Goal: Transaction & Acquisition: Purchase product/service

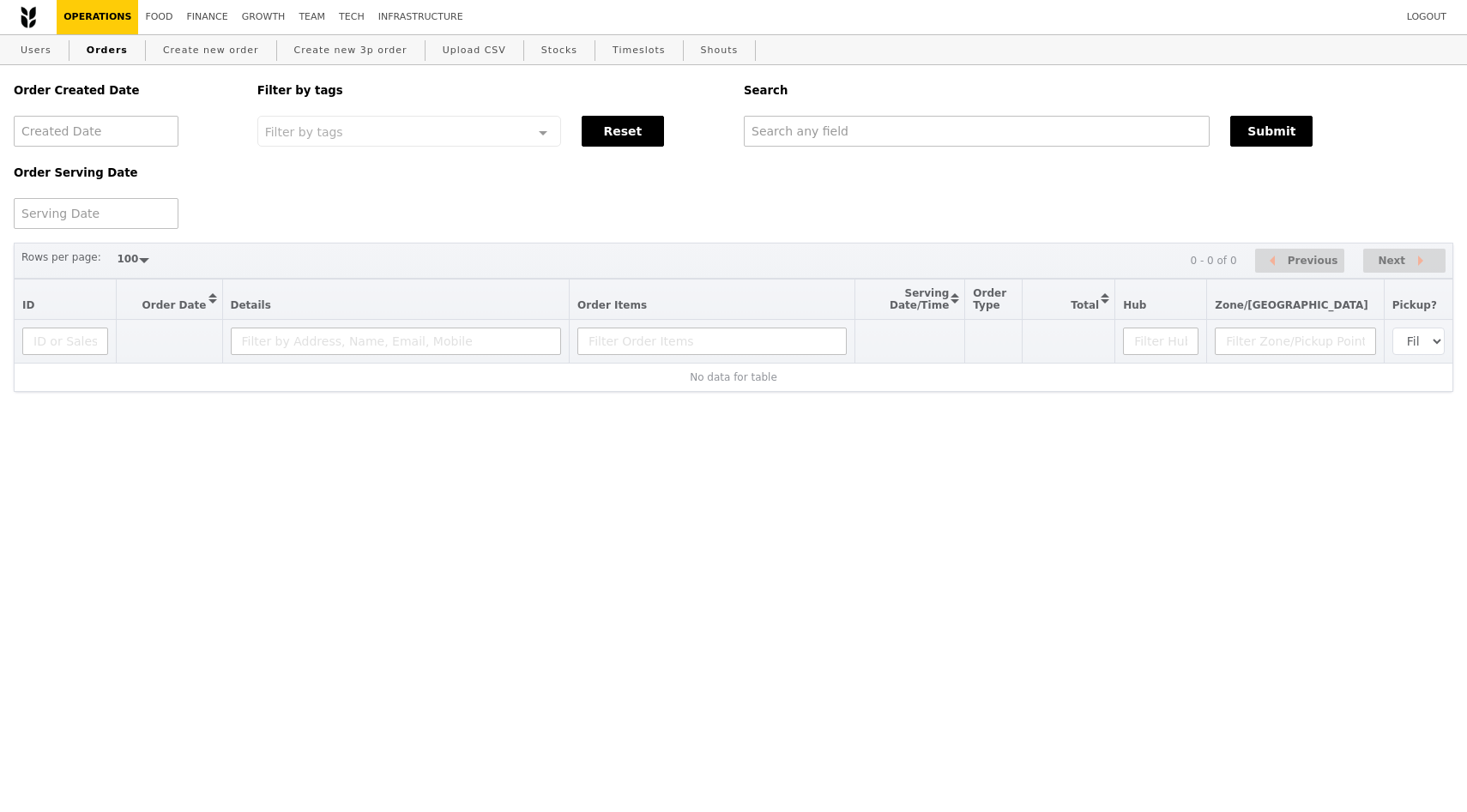
select select "100"
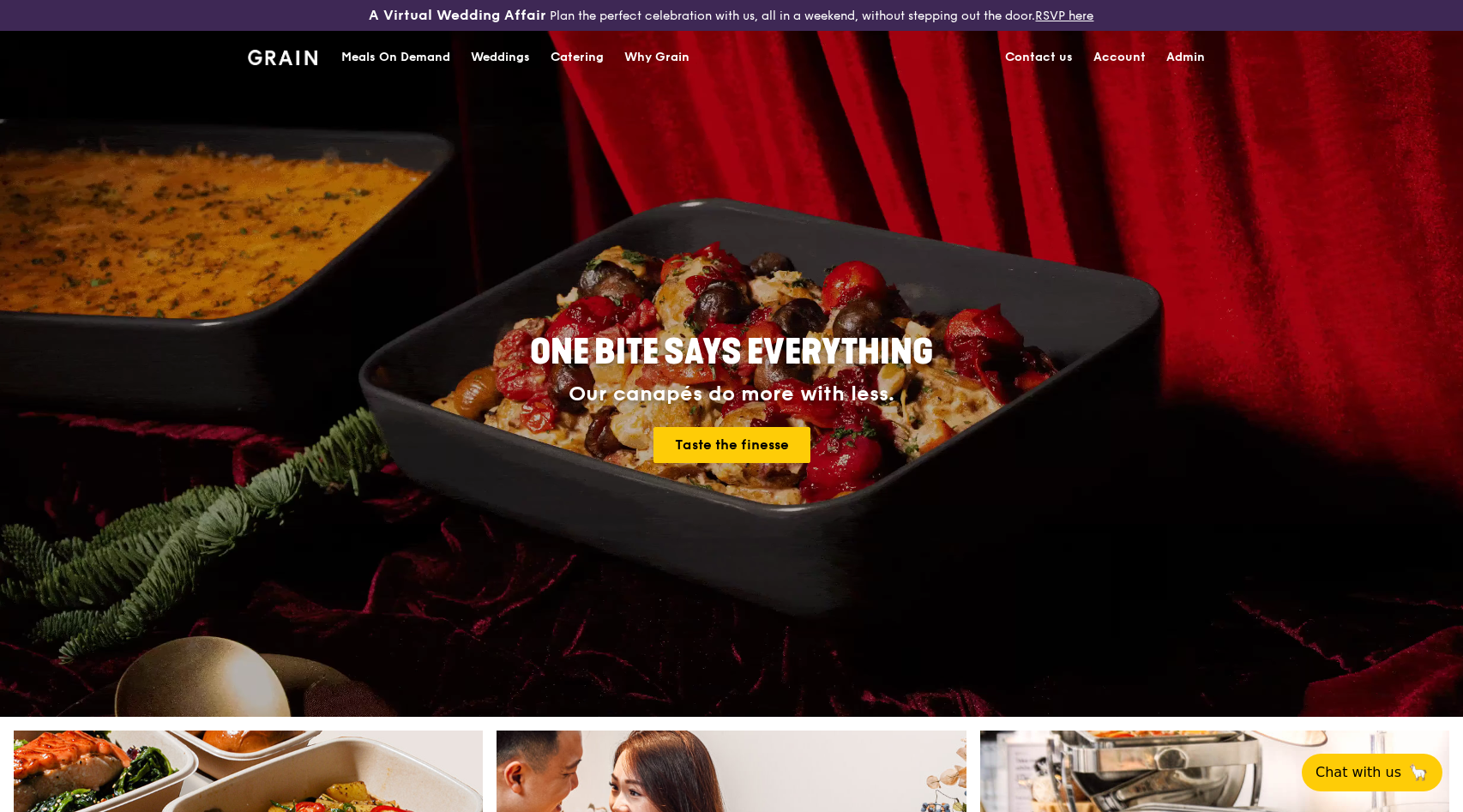
click at [409, 51] on div "Meals On Demand" at bounding box center [395, 57] width 109 height 51
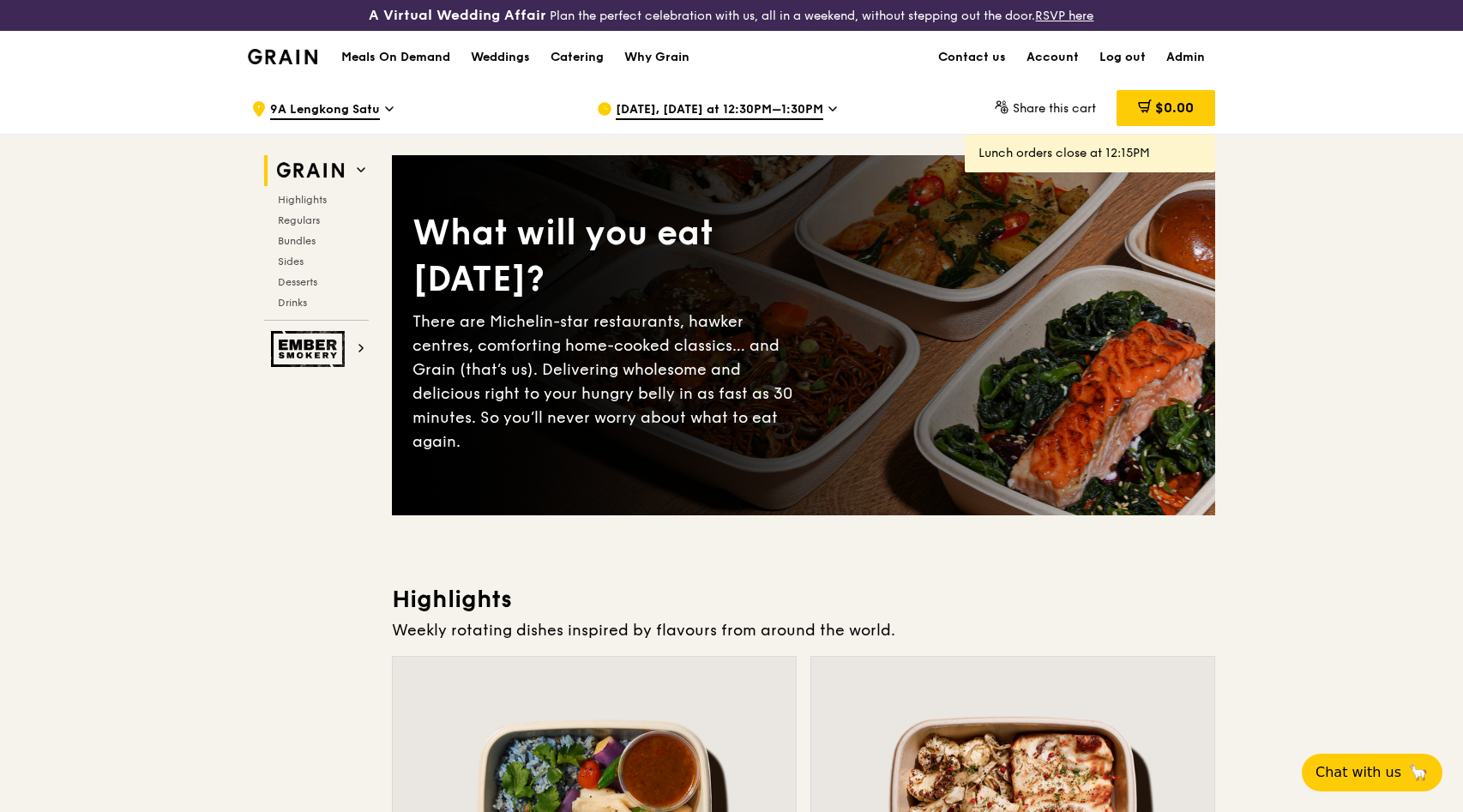
click at [748, 103] on span "Sep 22, Today at 12:30PM–1:30PM" at bounding box center [719, 111] width 207 height 19
